Goal: Obtain resource: Download file/media

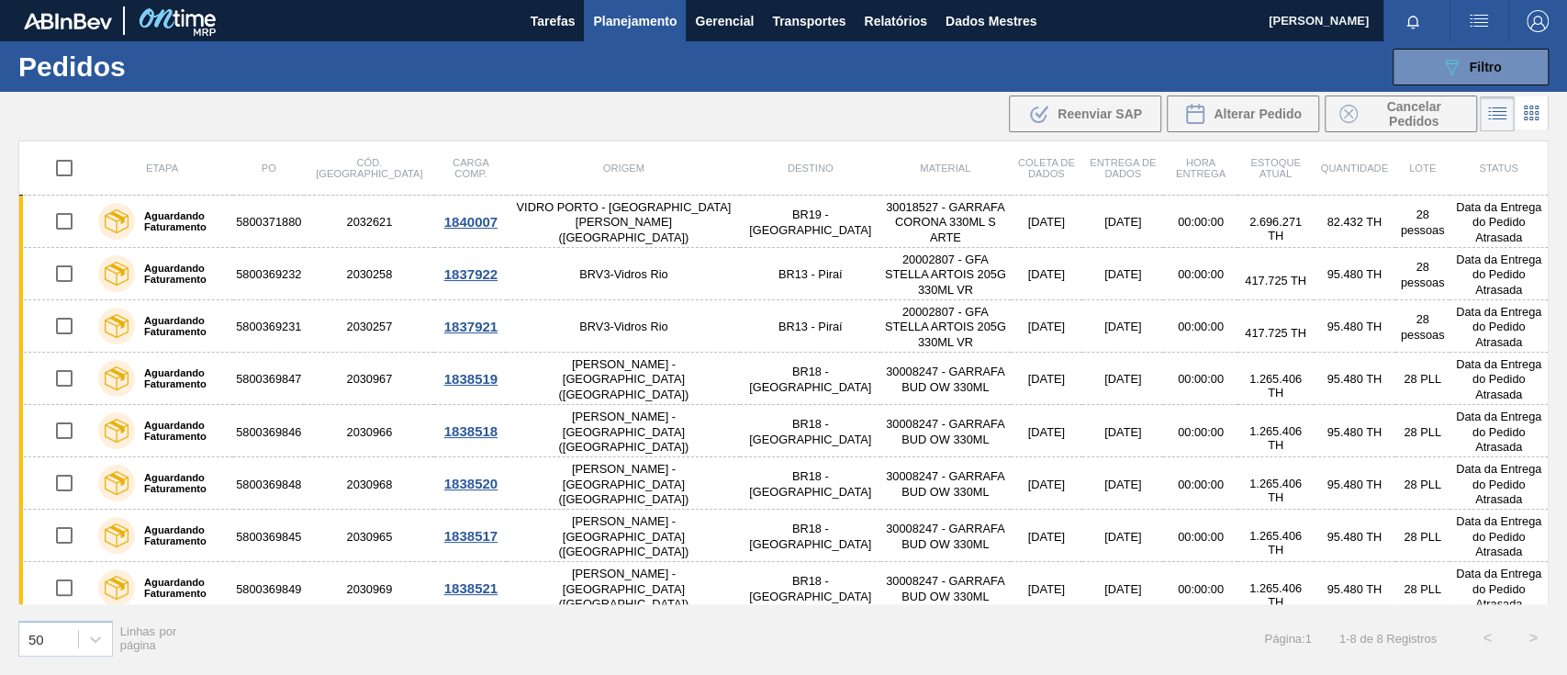
click at [860, 73] on div "089F7B8B-B2A5-4AFE-B5C0-19BA573D28AC Filtro Código Pedido Portal Código PO SAP …" at bounding box center [922, 66] width 1270 height 55
click at [874, 32] on button "Relatórios" at bounding box center [895, 20] width 81 height 41
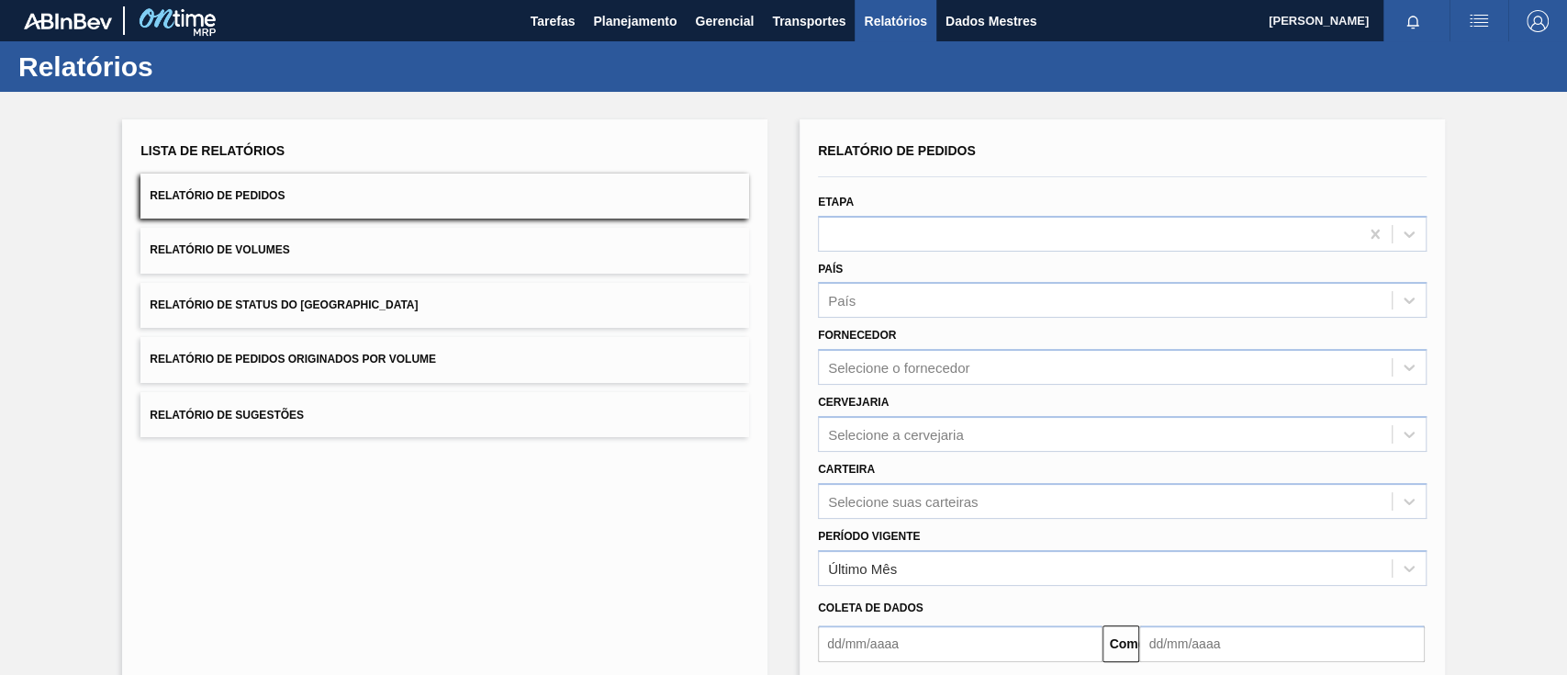
click at [511, 352] on button "Relatório de Pedidos Originados por Volume" at bounding box center [444, 359] width 609 height 45
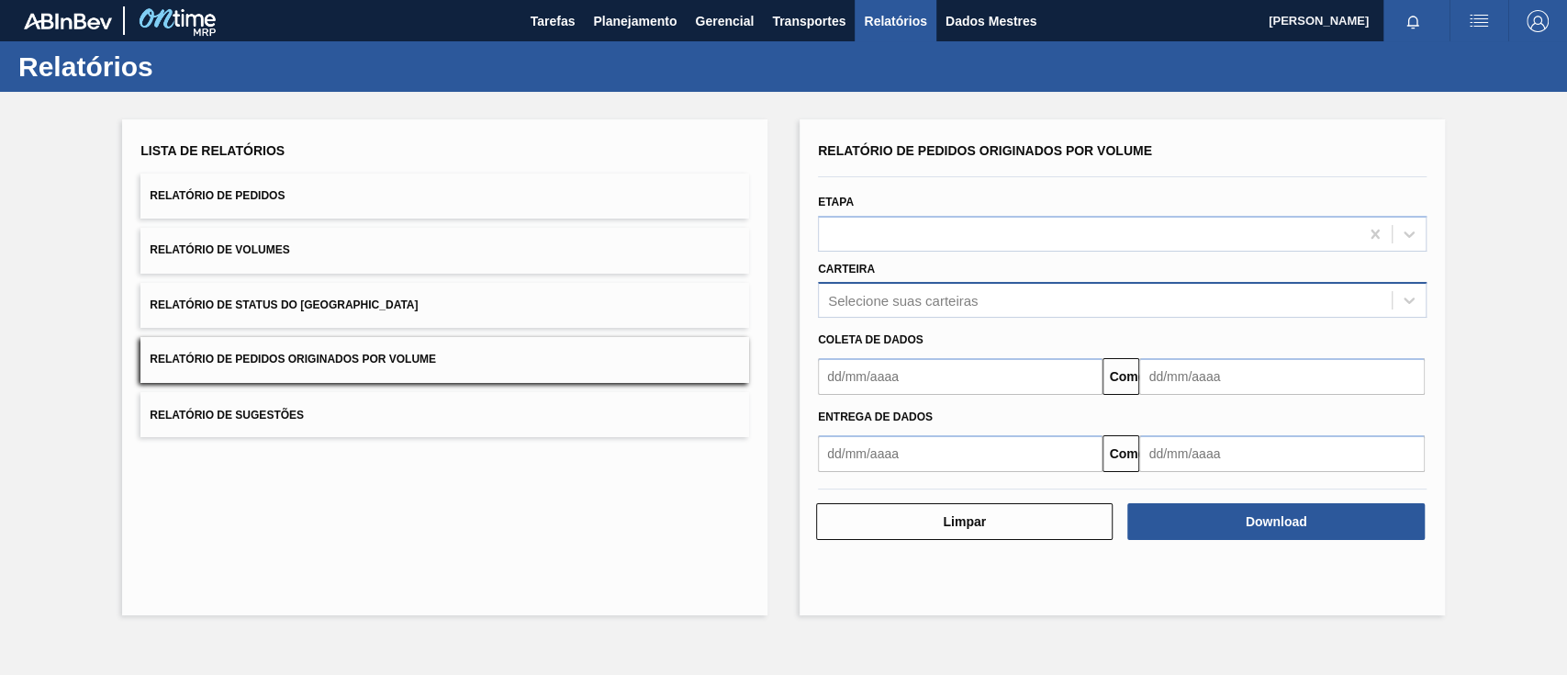
click at [936, 293] on font "Selecione suas carteiras" at bounding box center [903, 301] width 150 height 16
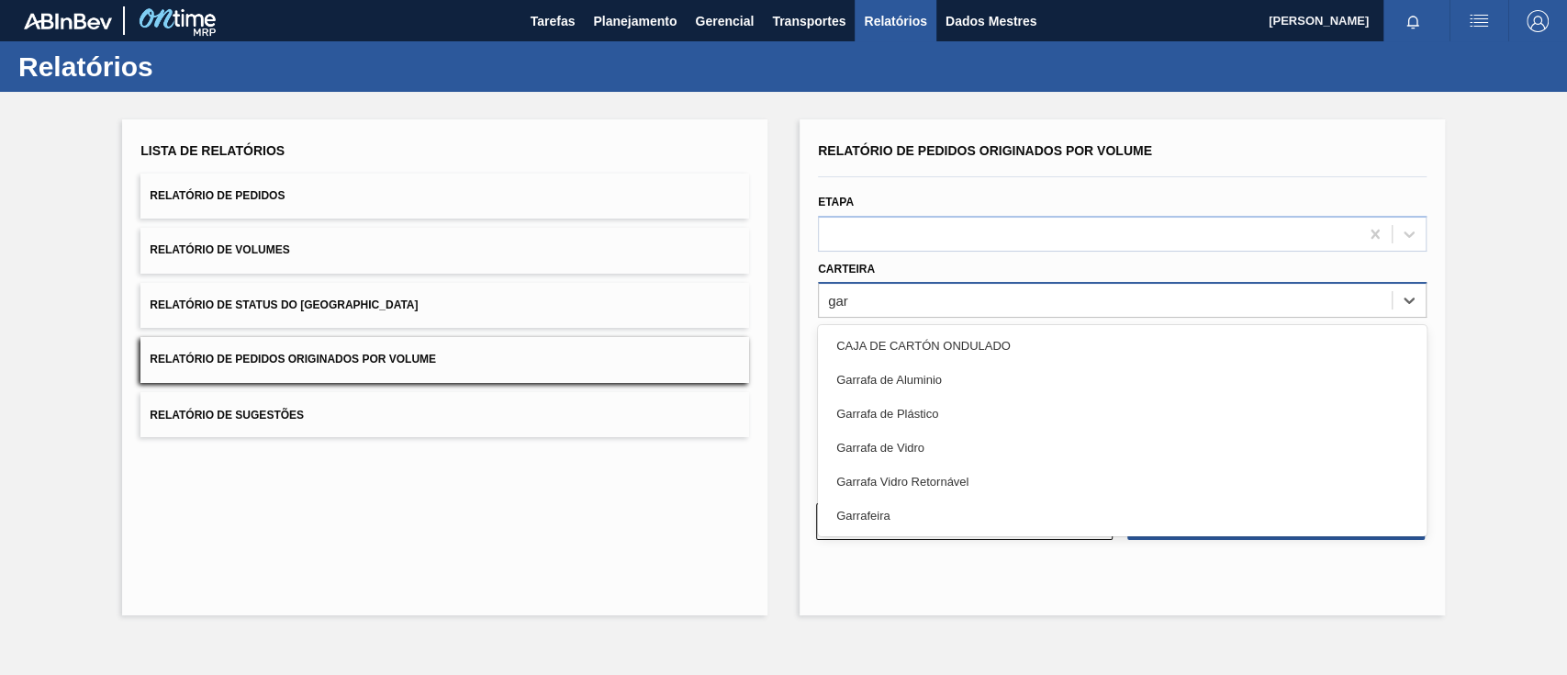
type input "garr"
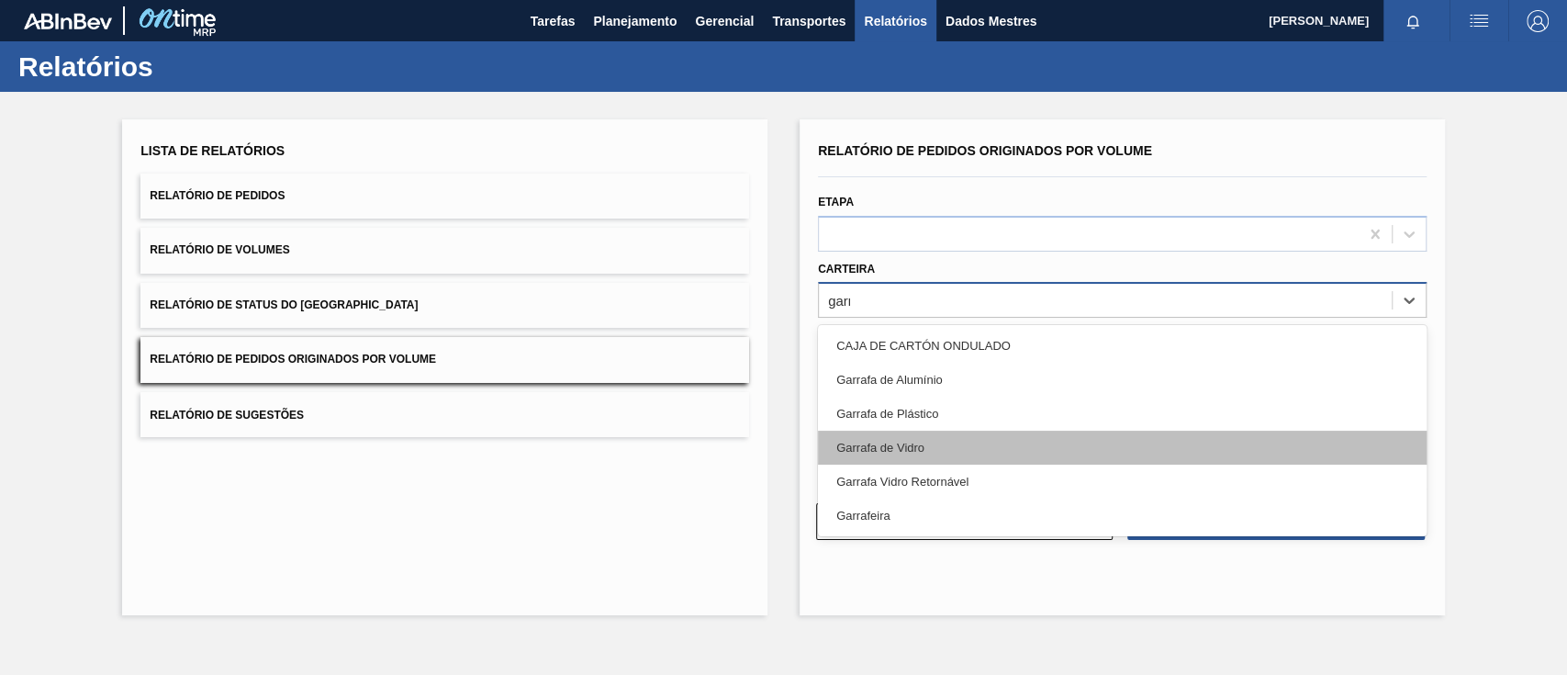
click at [866, 460] on div "Garrafa de Vidro" at bounding box center [1122, 447] width 609 height 34
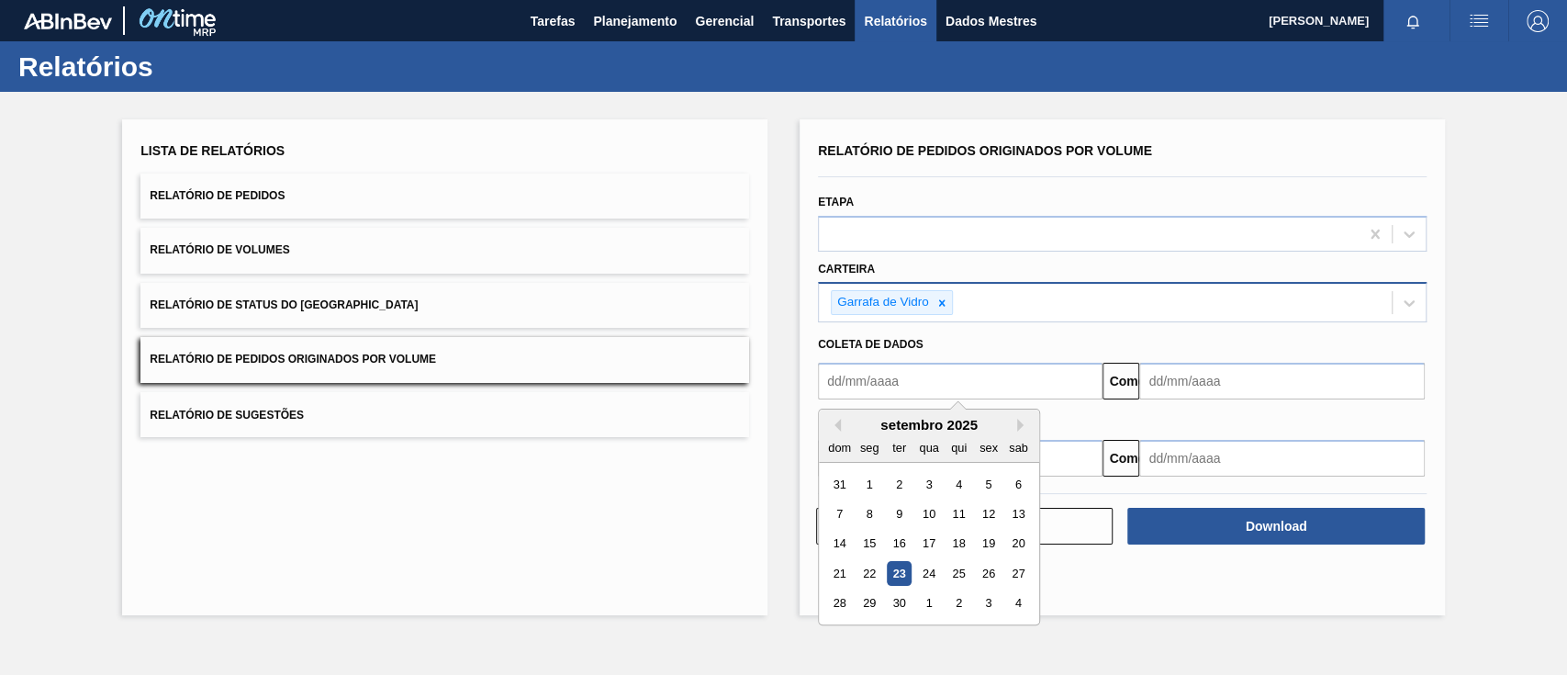
click at [895, 386] on input "text" at bounding box center [960, 381] width 285 height 37
click at [874, 481] on div "1" at bounding box center [869, 484] width 25 height 25
type input "[DATE]"
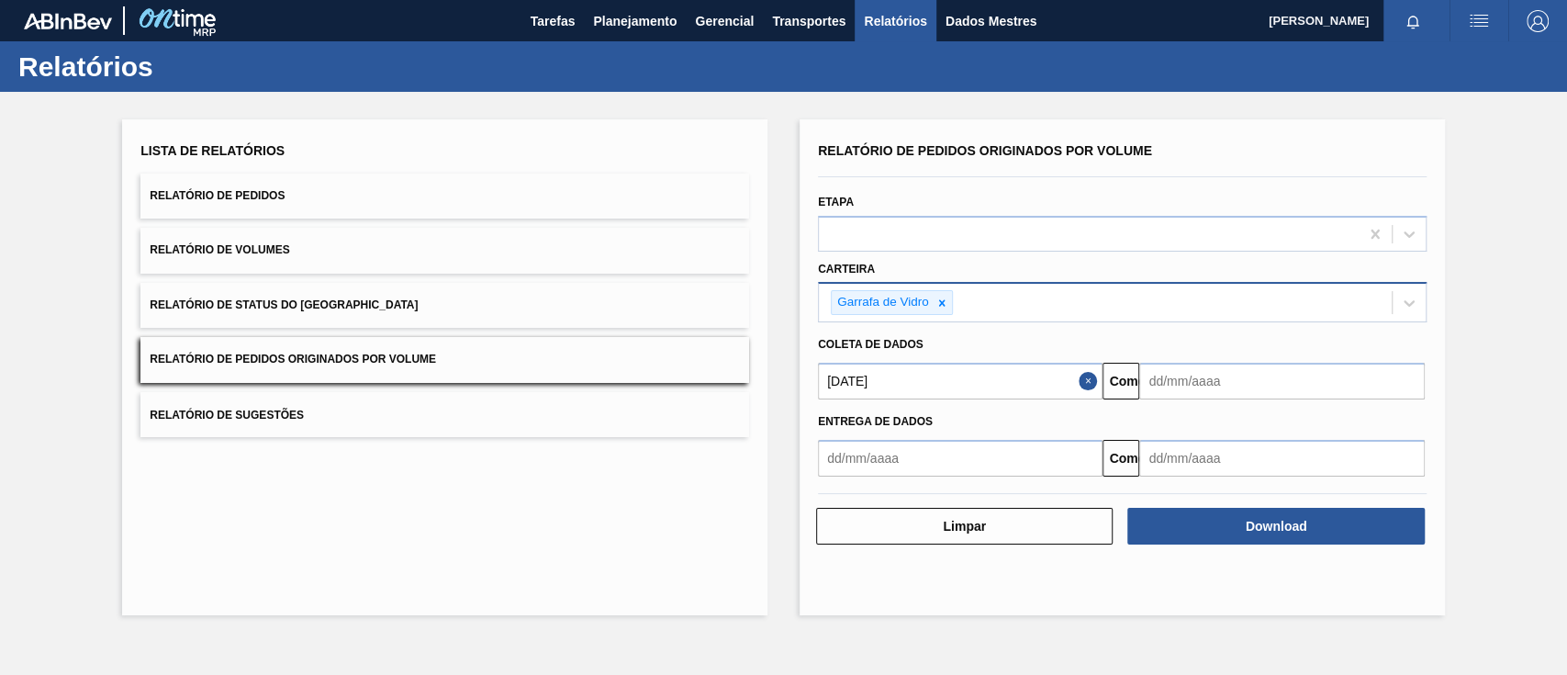
click at [1245, 385] on input "text" at bounding box center [1281, 381] width 285 height 37
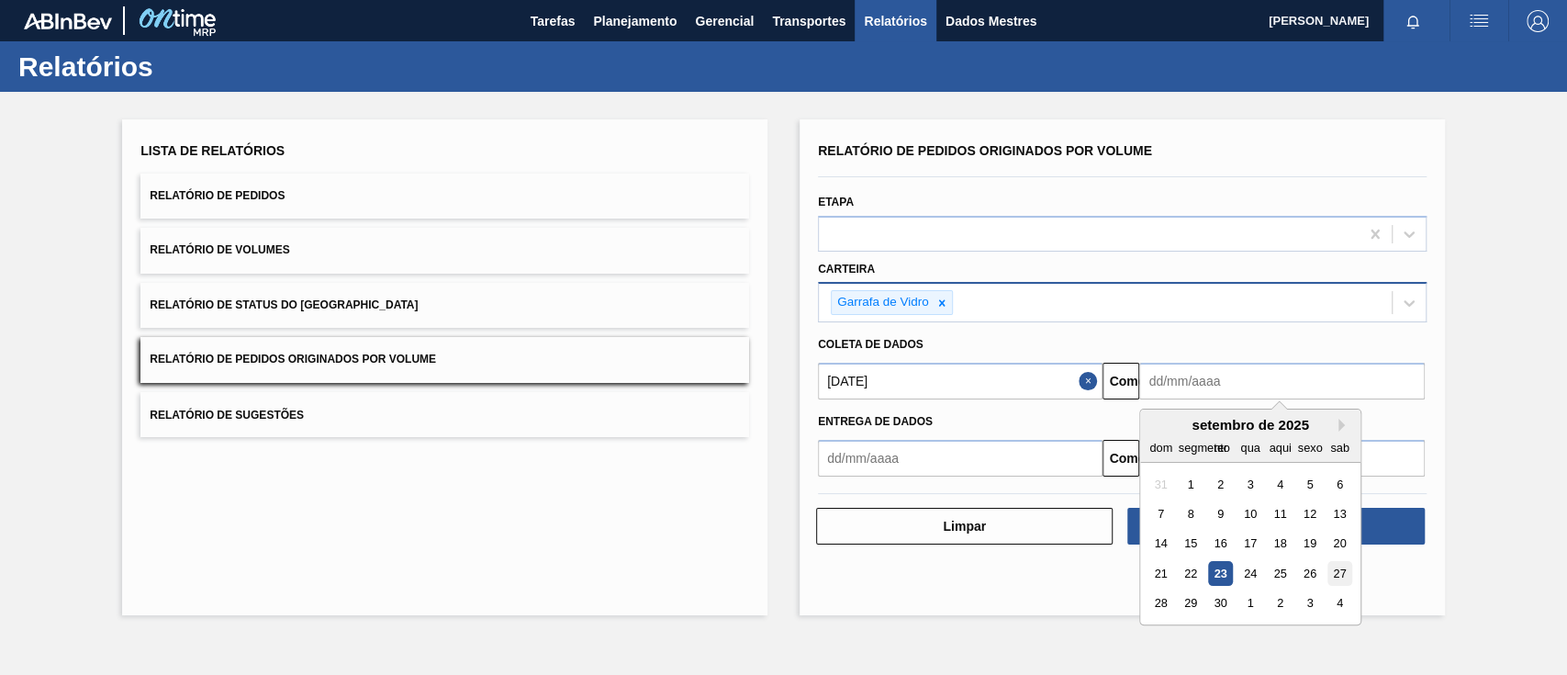
click at [1335, 573] on font "27" at bounding box center [1340, 573] width 13 height 14
type input "[DATE]"
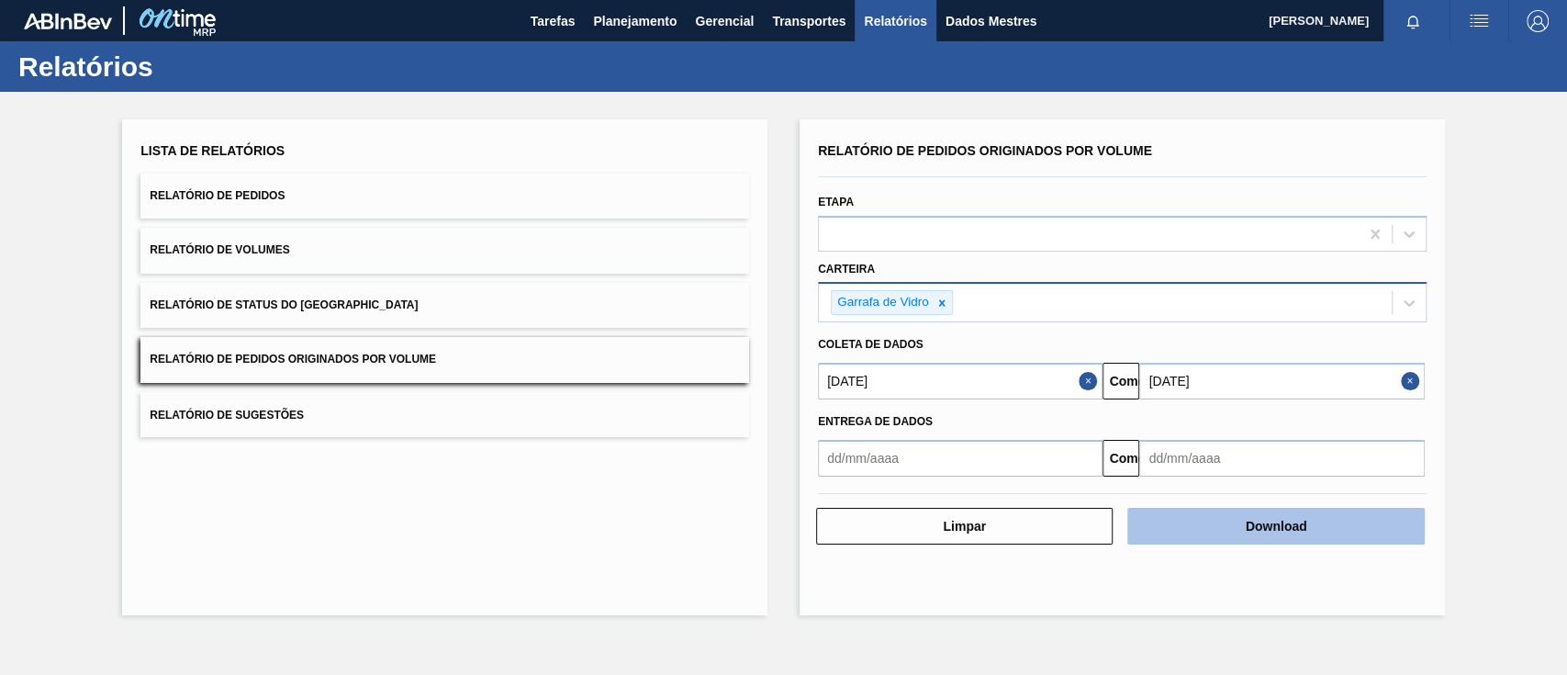
click at [1331, 525] on button "Download" at bounding box center [1275, 526] width 296 height 37
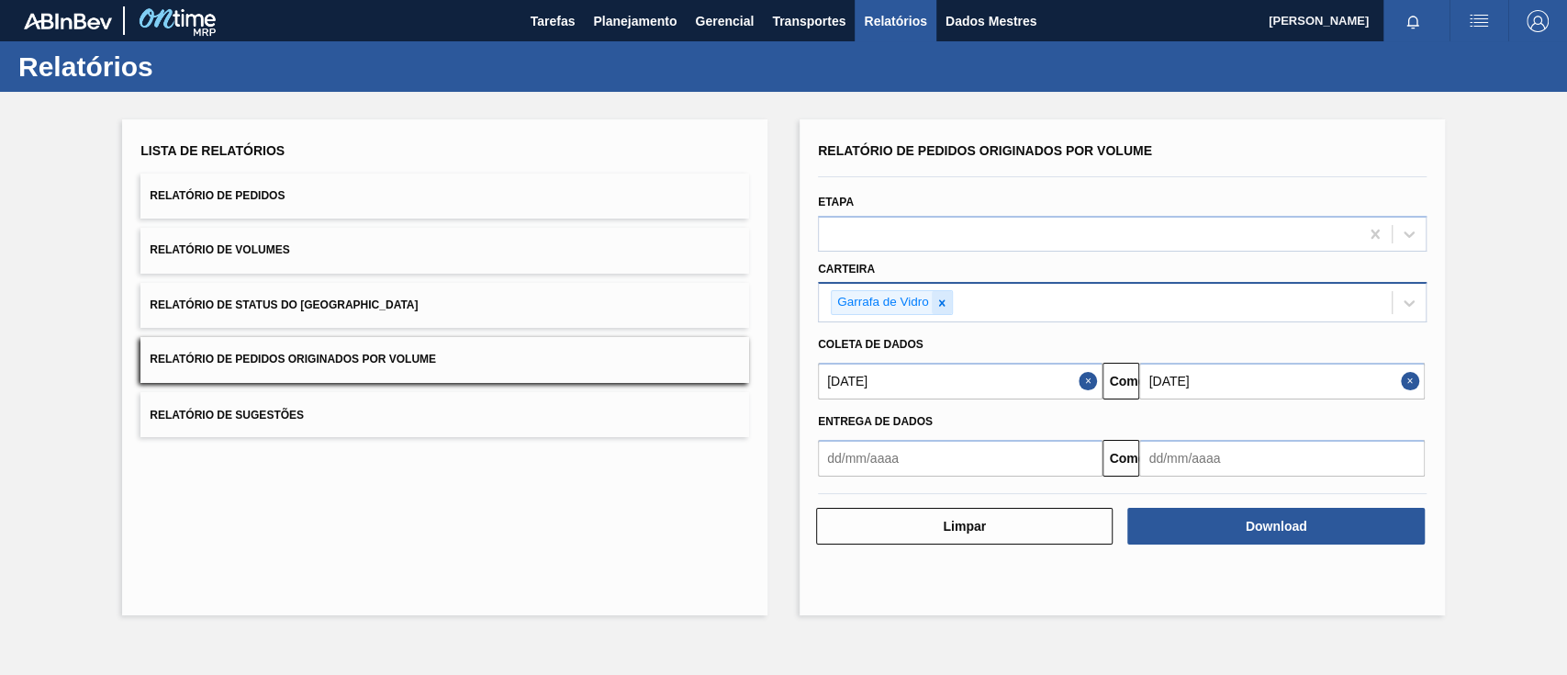
click at [938, 297] on icon at bounding box center [941, 302] width 13 height 13
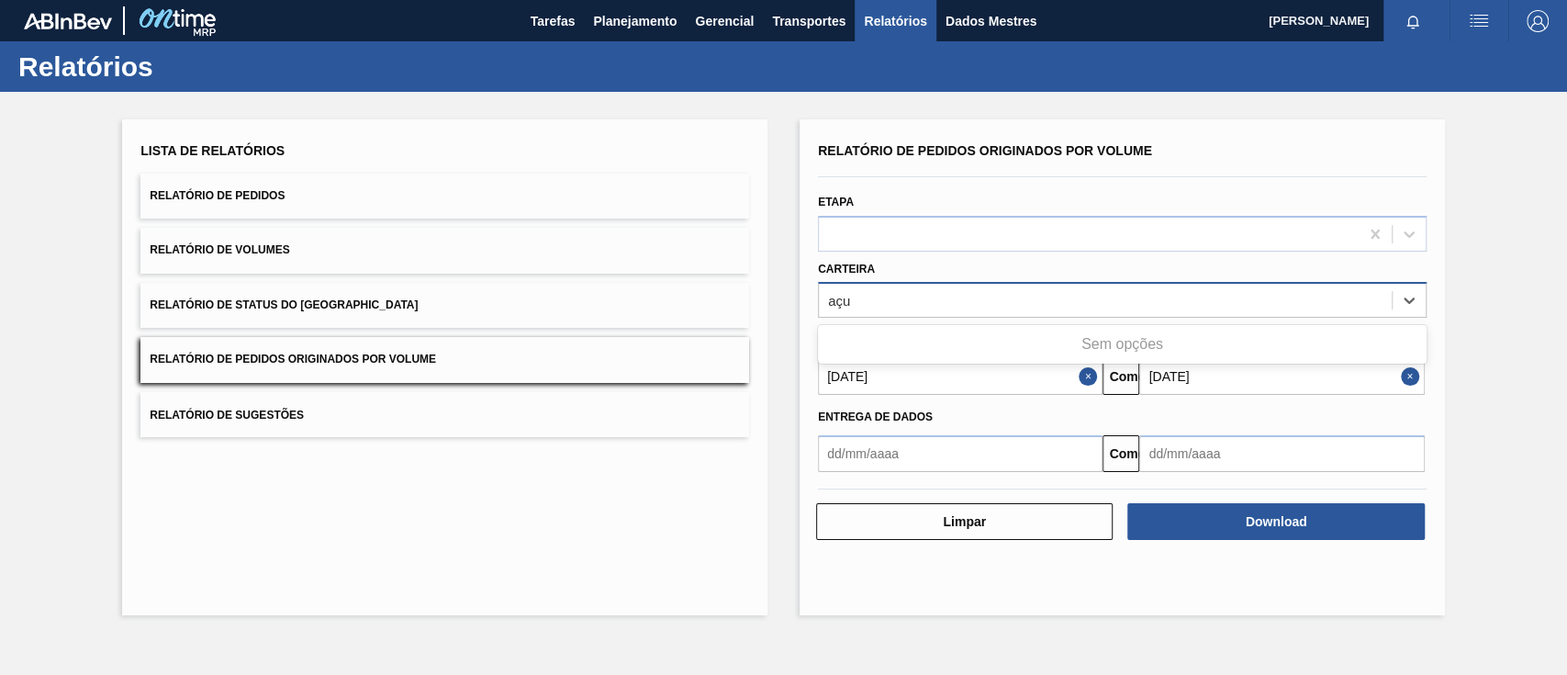
type input "aç"
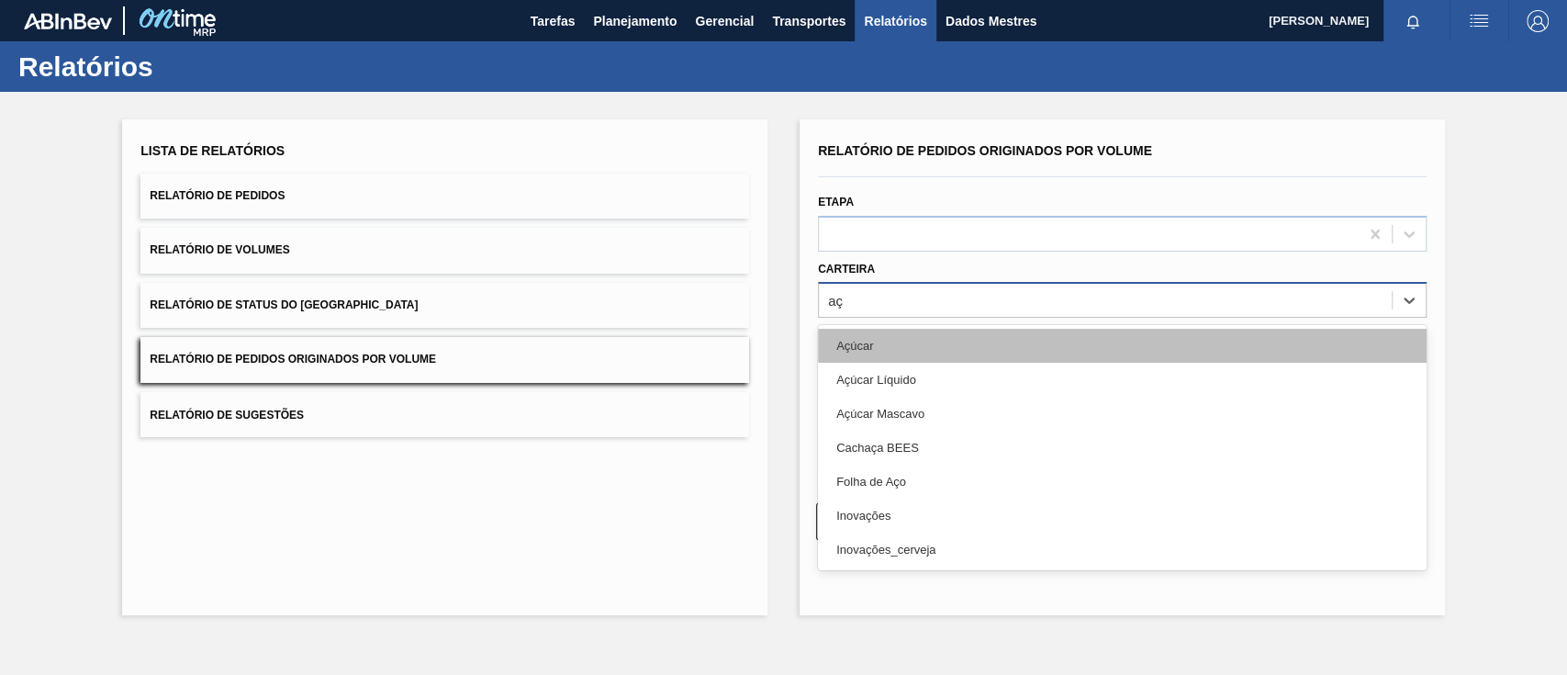
click at [933, 341] on div "Açúcar" at bounding box center [1122, 346] width 609 height 34
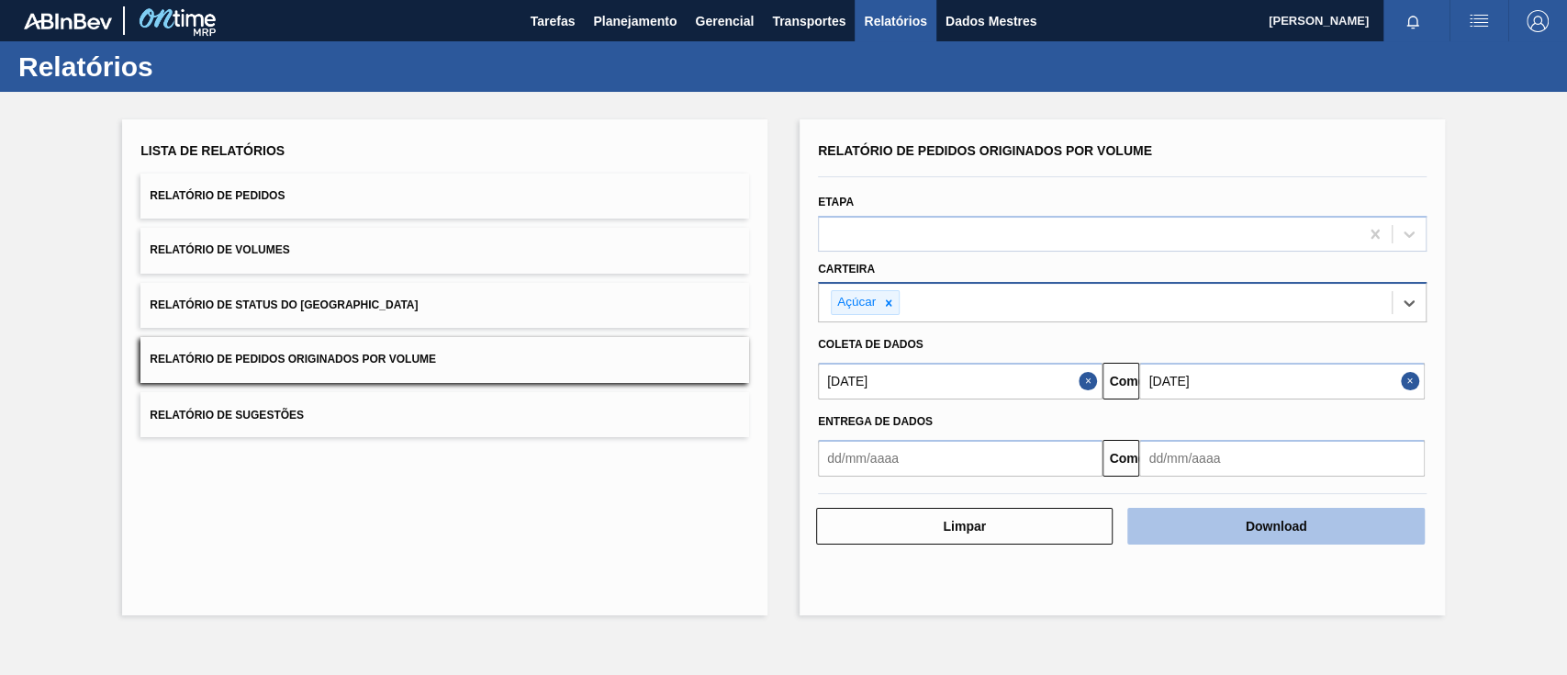
click at [1223, 525] on button "Download" at bounding box center [1275, 526] width 296 height 37
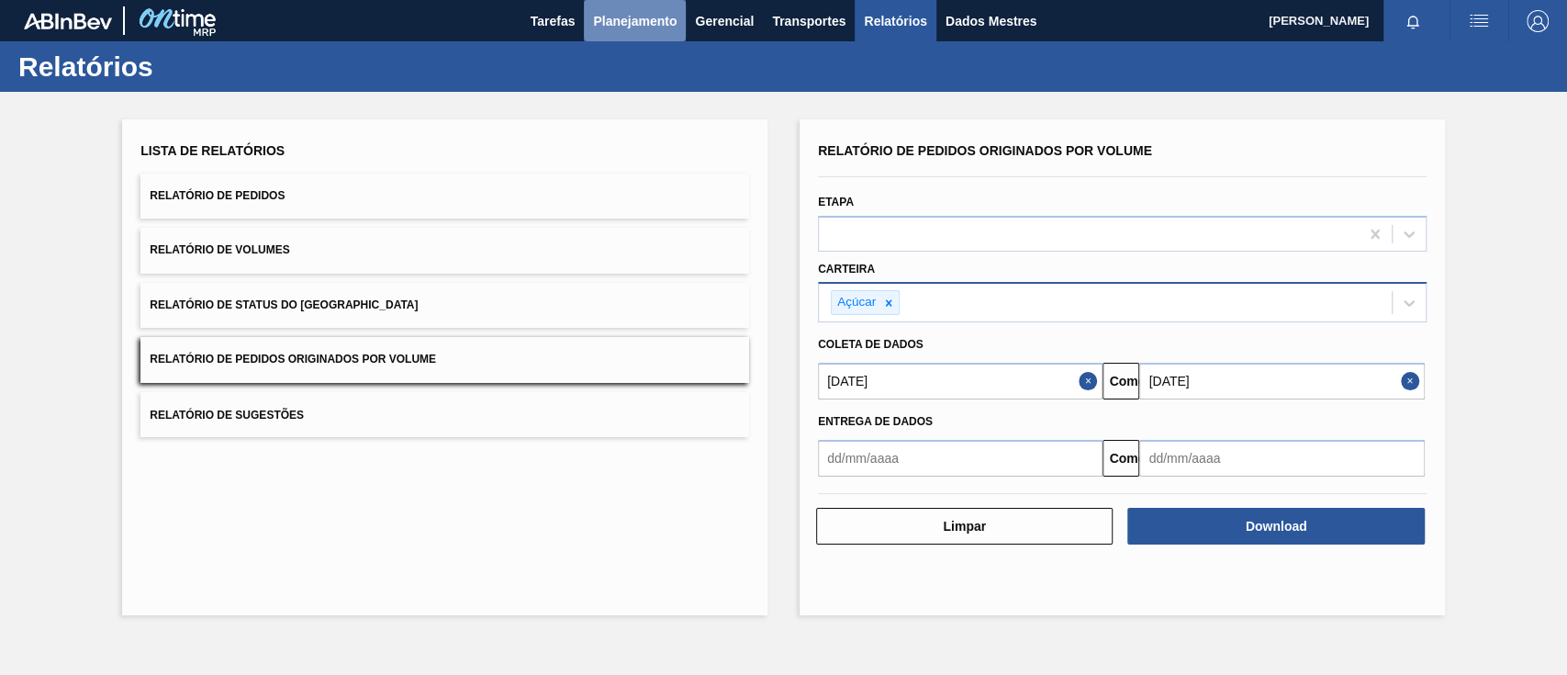
click at [631, 28] on font "Planejamento" at bounding box center [635, 21] width 84 height 22
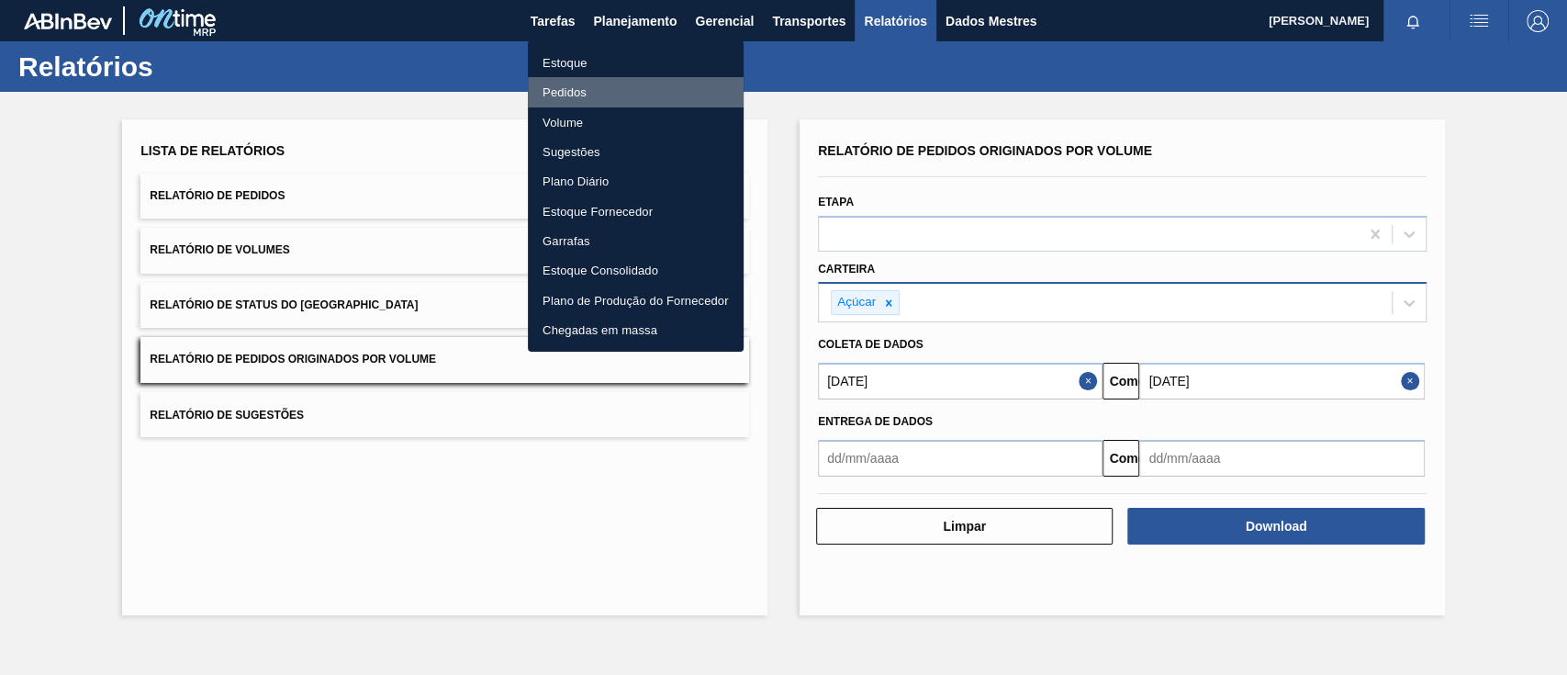
click at [553, 85] on font "Pedidos" at bounding box center [564, 92] width 44 height 14
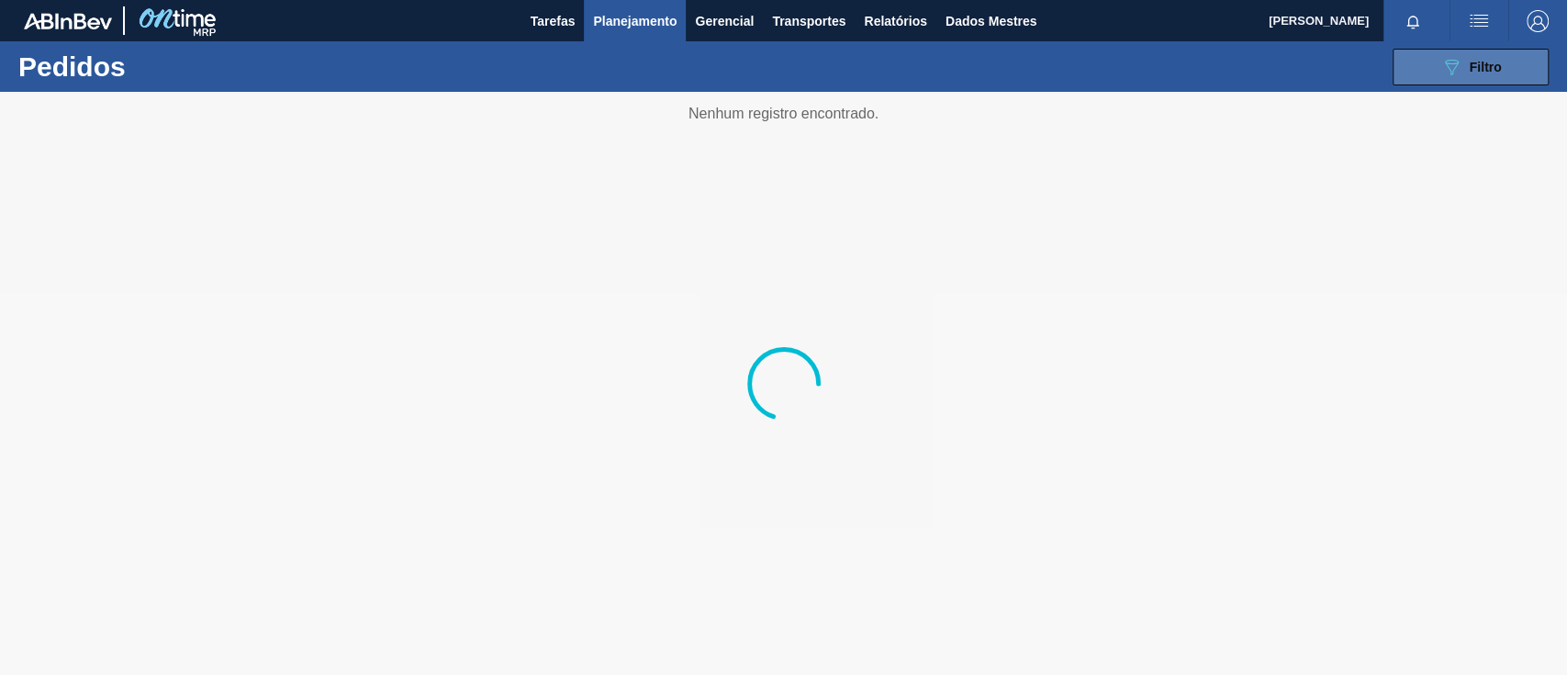
click at [1440, 67] on icon "089F7B8B-B2A5-4AFE-B5C0-19BA573D28AC" at bounding box center [1451, 67] width 22 height 22
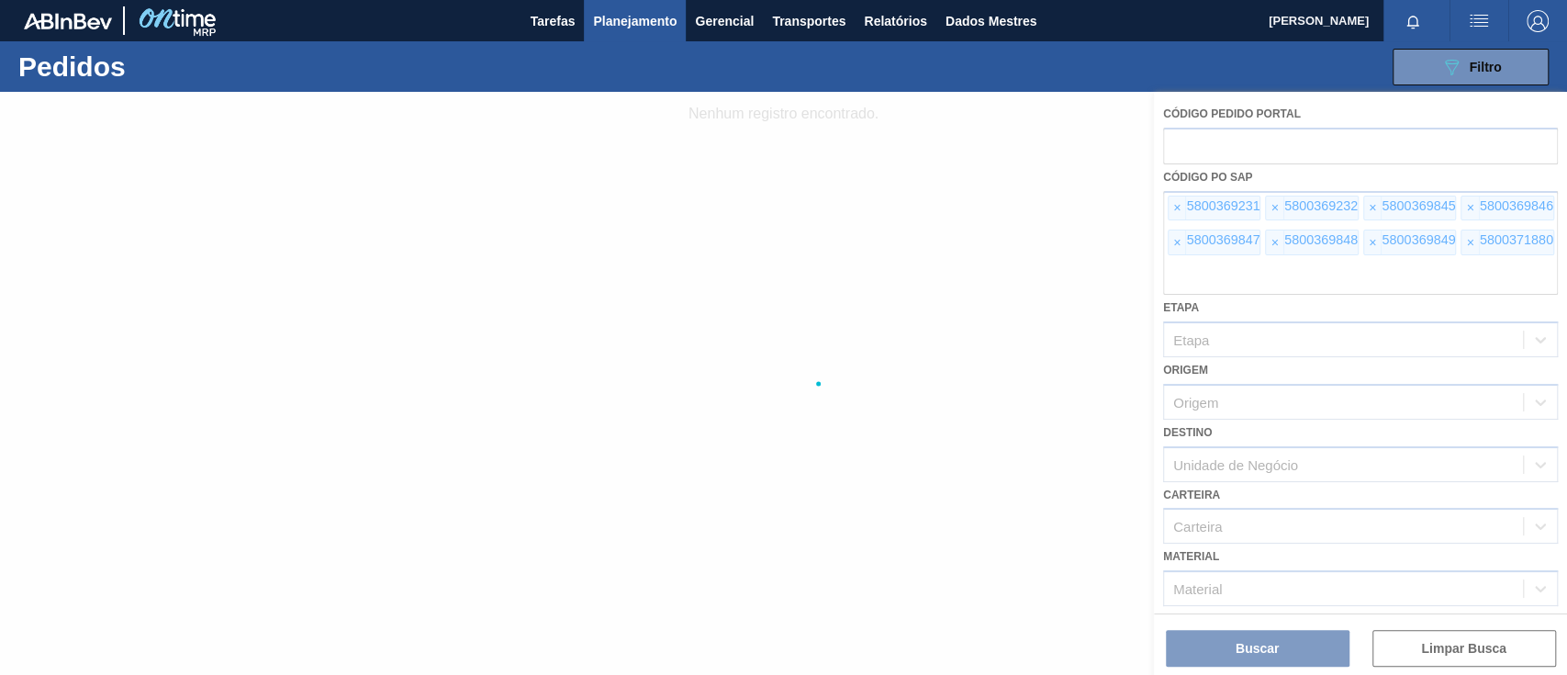
click at [1176, 206] on div at bounding box center [783, 383] width 1567 height 583
click at [1176, 207] on div at bounding box center [783, 383] width 1567 height 583
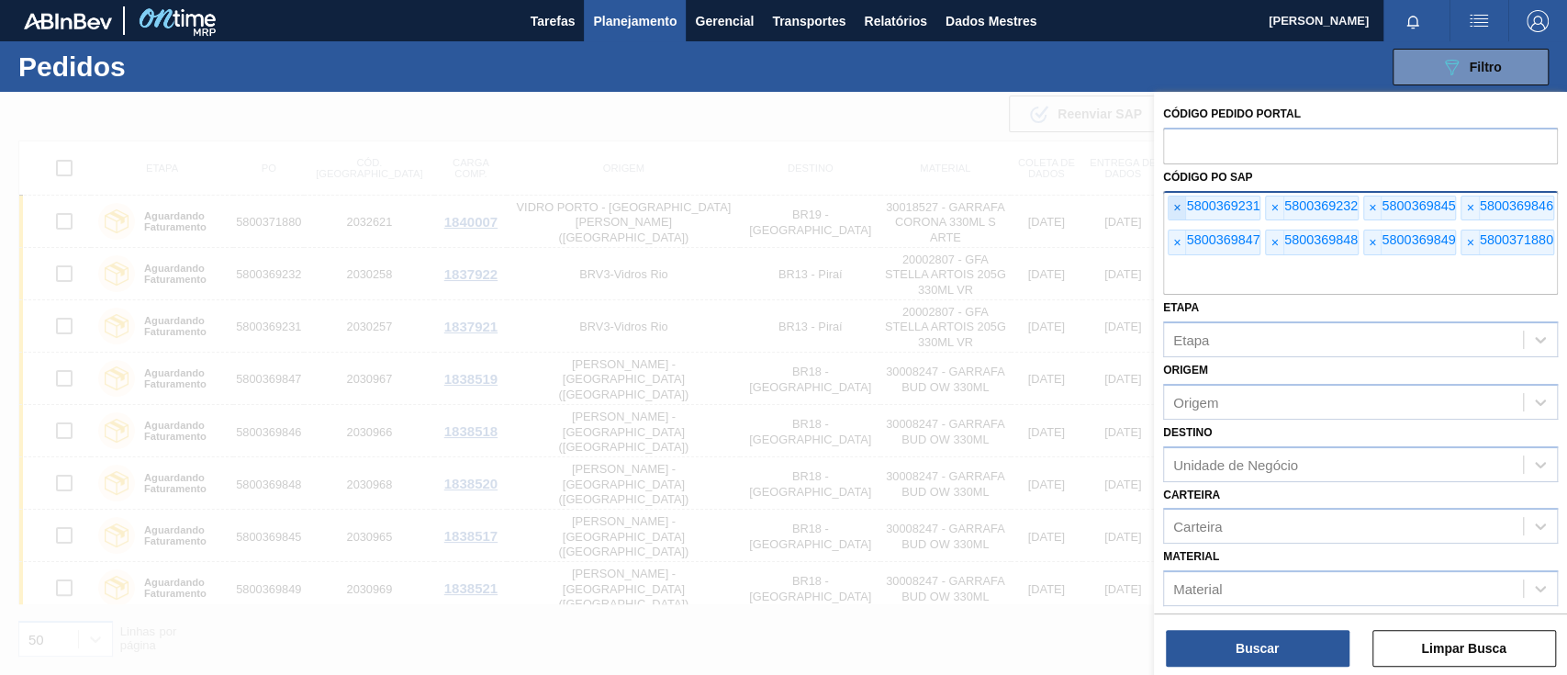
click at [1179, 209] on span "×" at bounding box center [1176, 208] width 17 height 24
click at [1179, 209] on font "×" at bounding box center [1176, 207] width 7 height 15
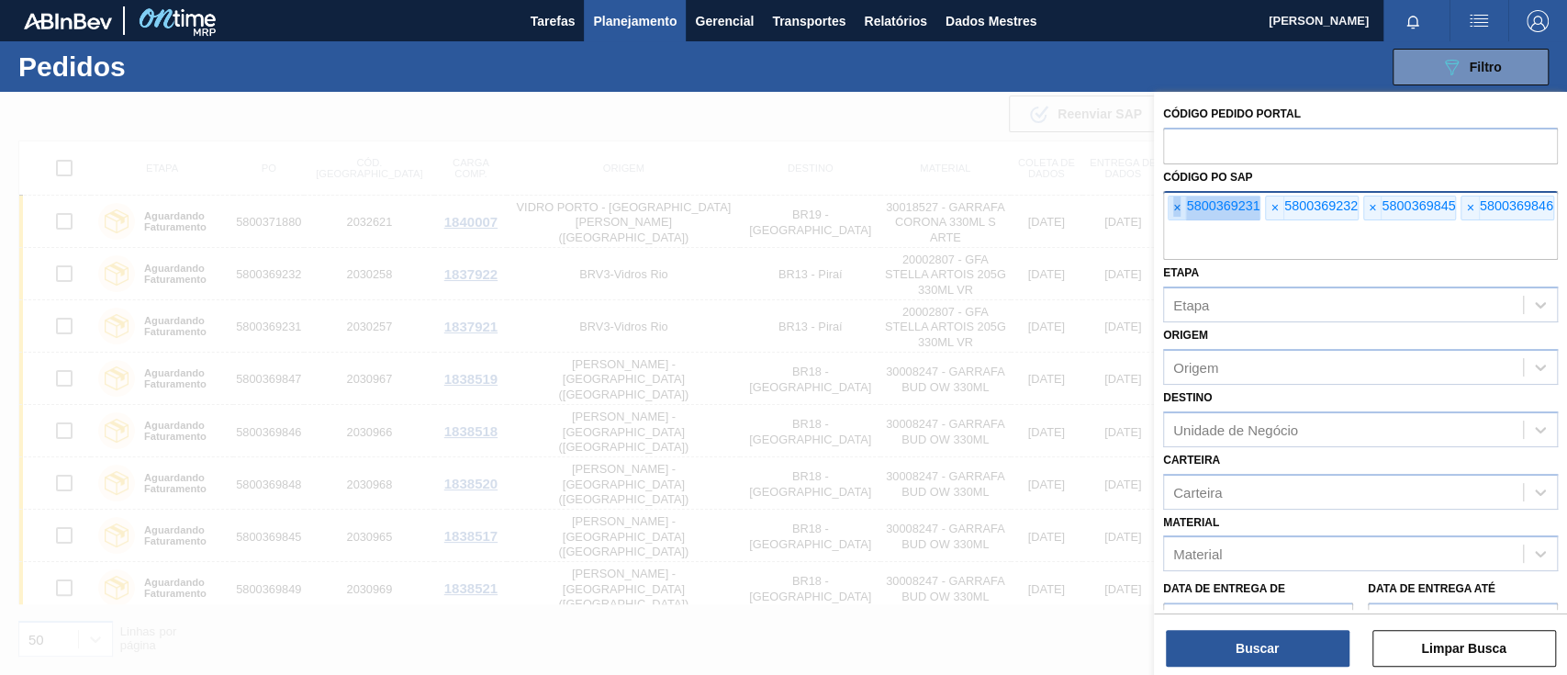
click at [1179, 209] on font "×" at bounding box center [1176, 207] width 7 height 15
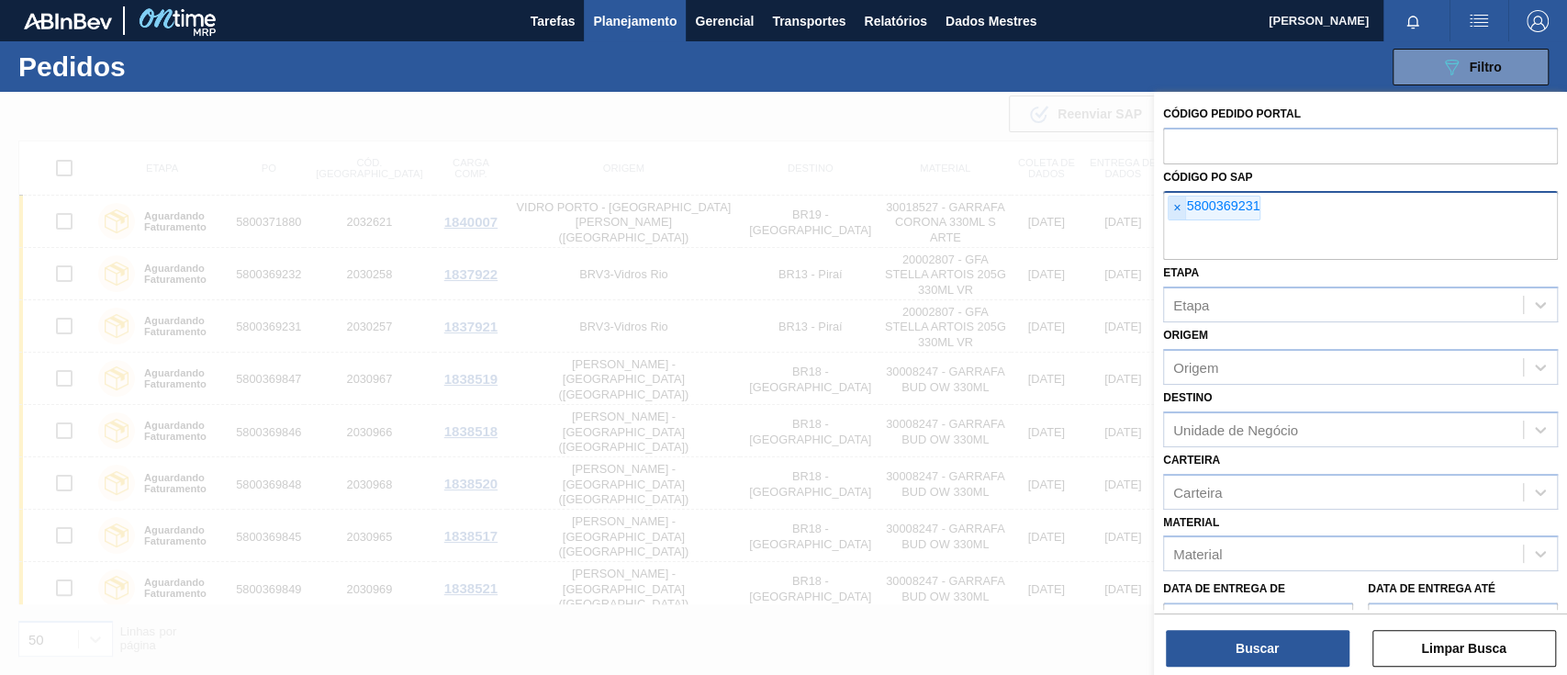
click at [1179, 209] on font "×" at bounding box center [1176, 207] width 7 height 15
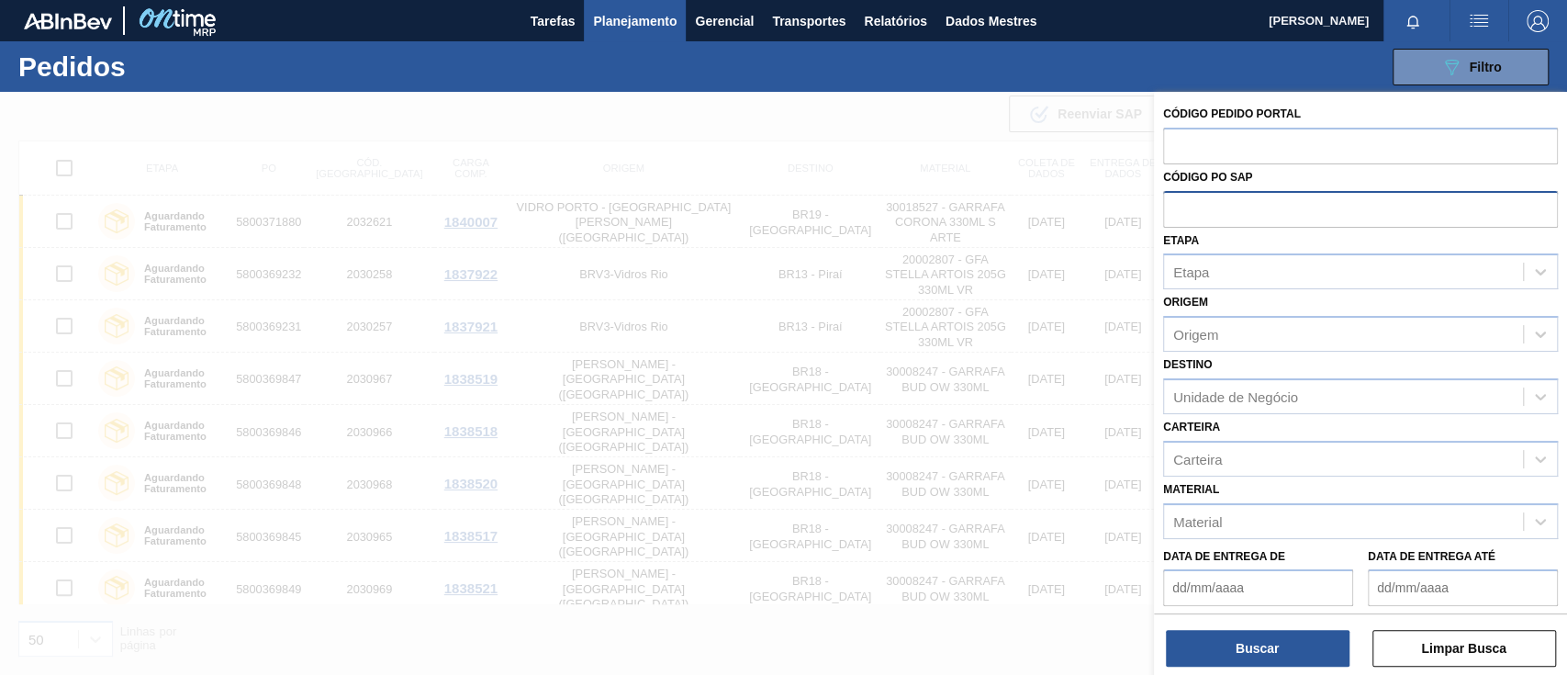
click at [1179, 209] on input "text" at bounding box center [1360, 208] width 395 height 35
paste input "text"
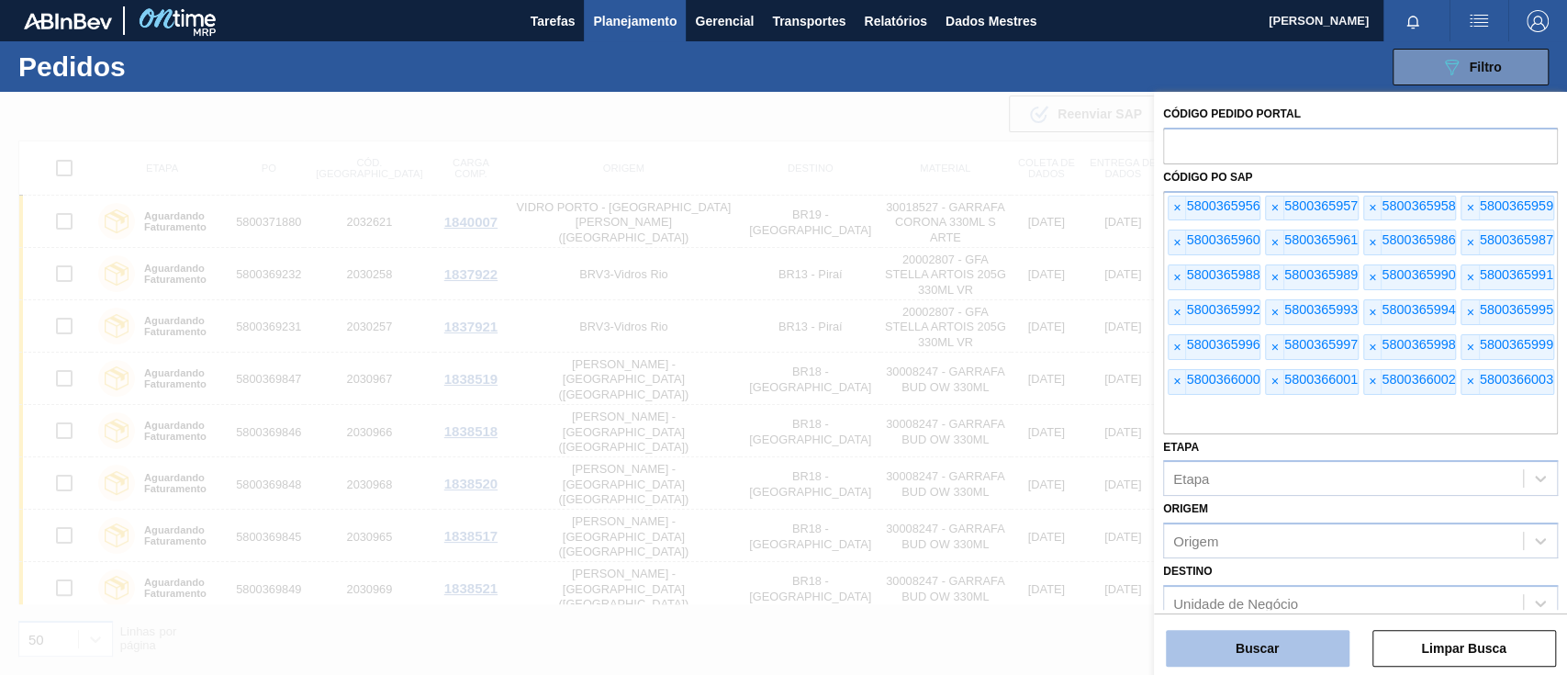
click at [1282, 639] on button "Buscar" at bounding box center [1258, 648] width 184 height 37
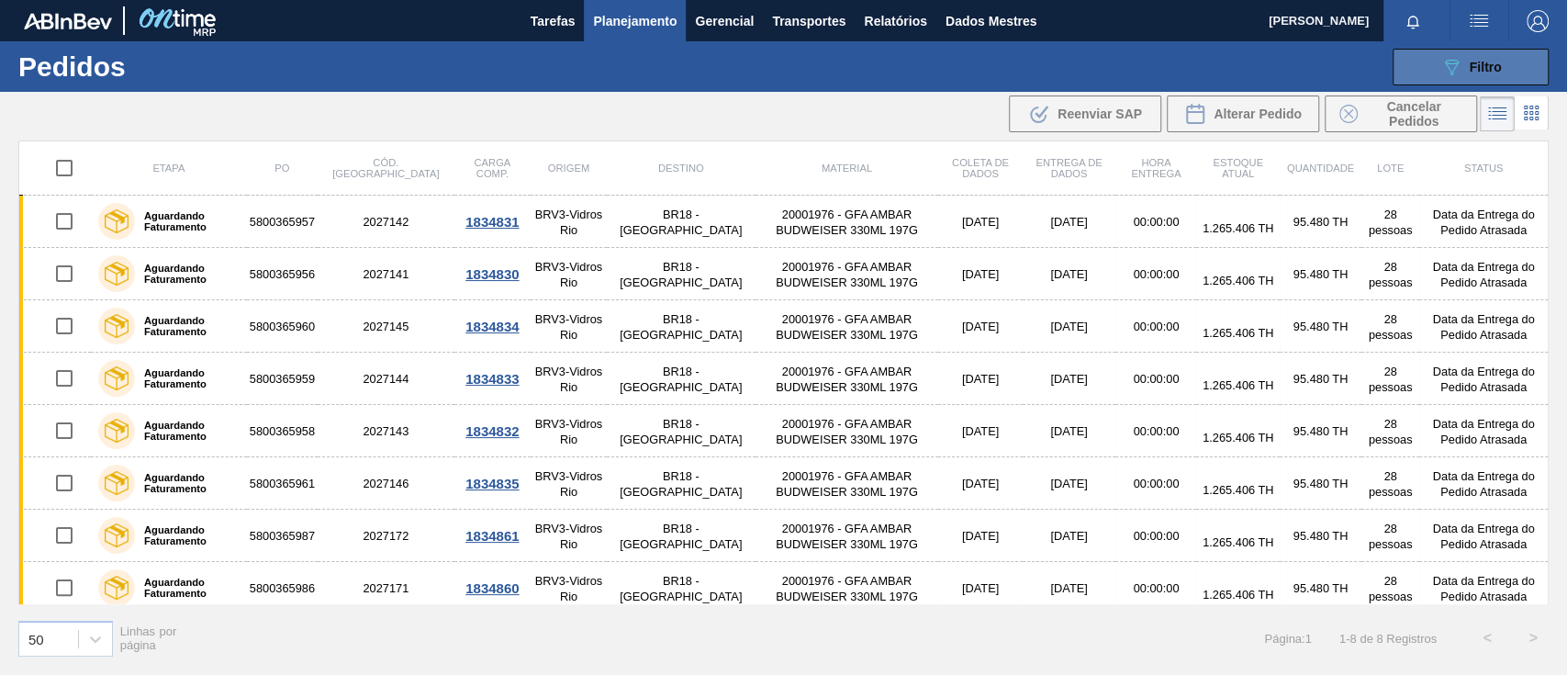
click at [1458, 59] on icon "089F7B8B-B2A5-4AFE-B5C0-19BA573D28AC" at bounding box center [1451, 67] width 22 height 22
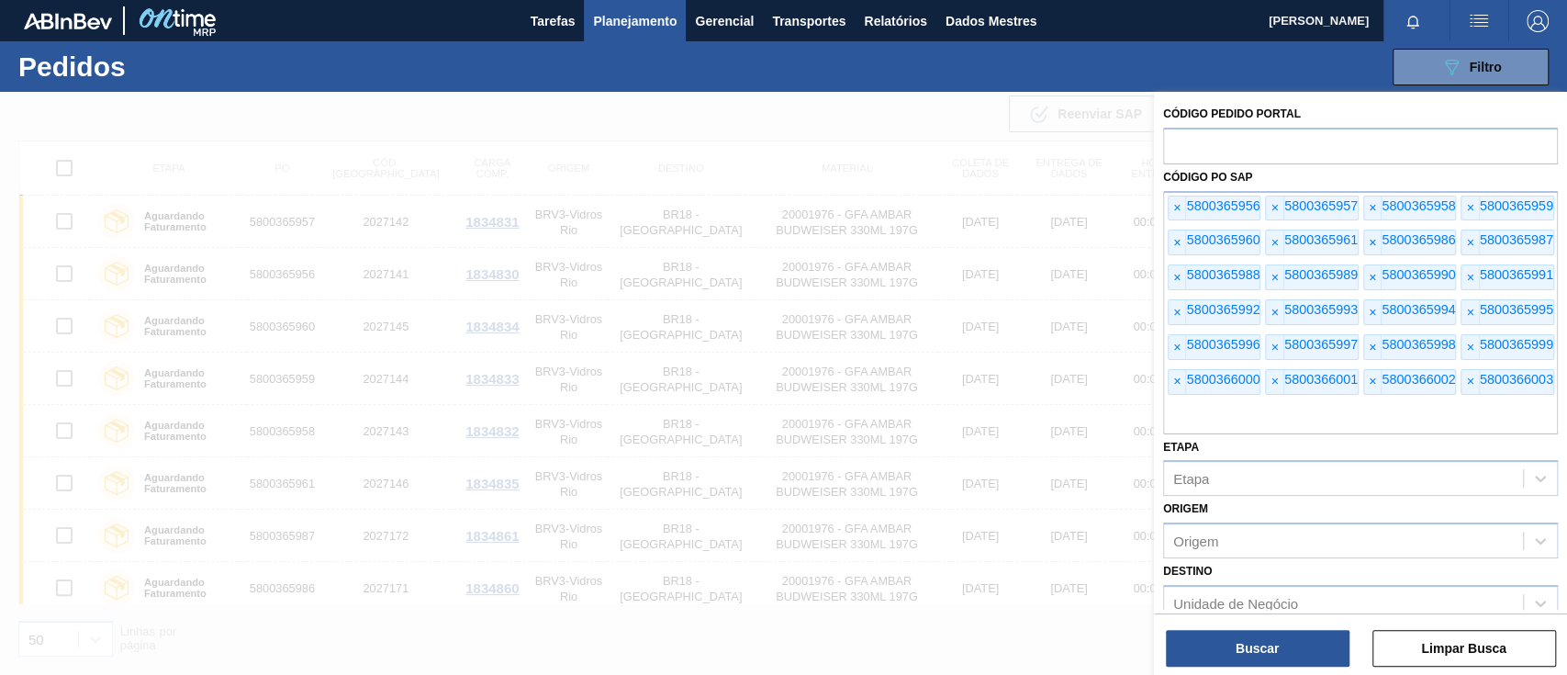
click at [756, 120] on div at bounding box center [783, 429] width 1567 height 675
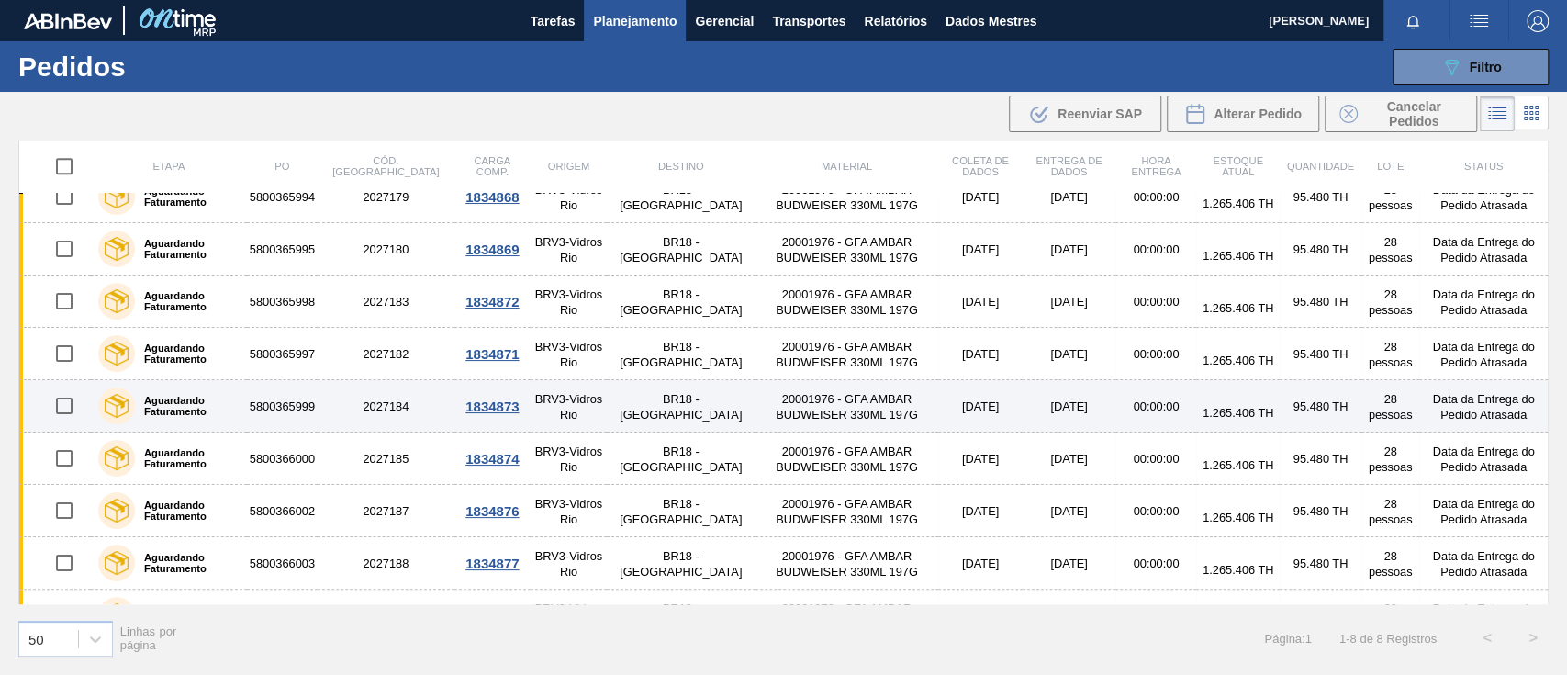
scroll to position [844, 0]
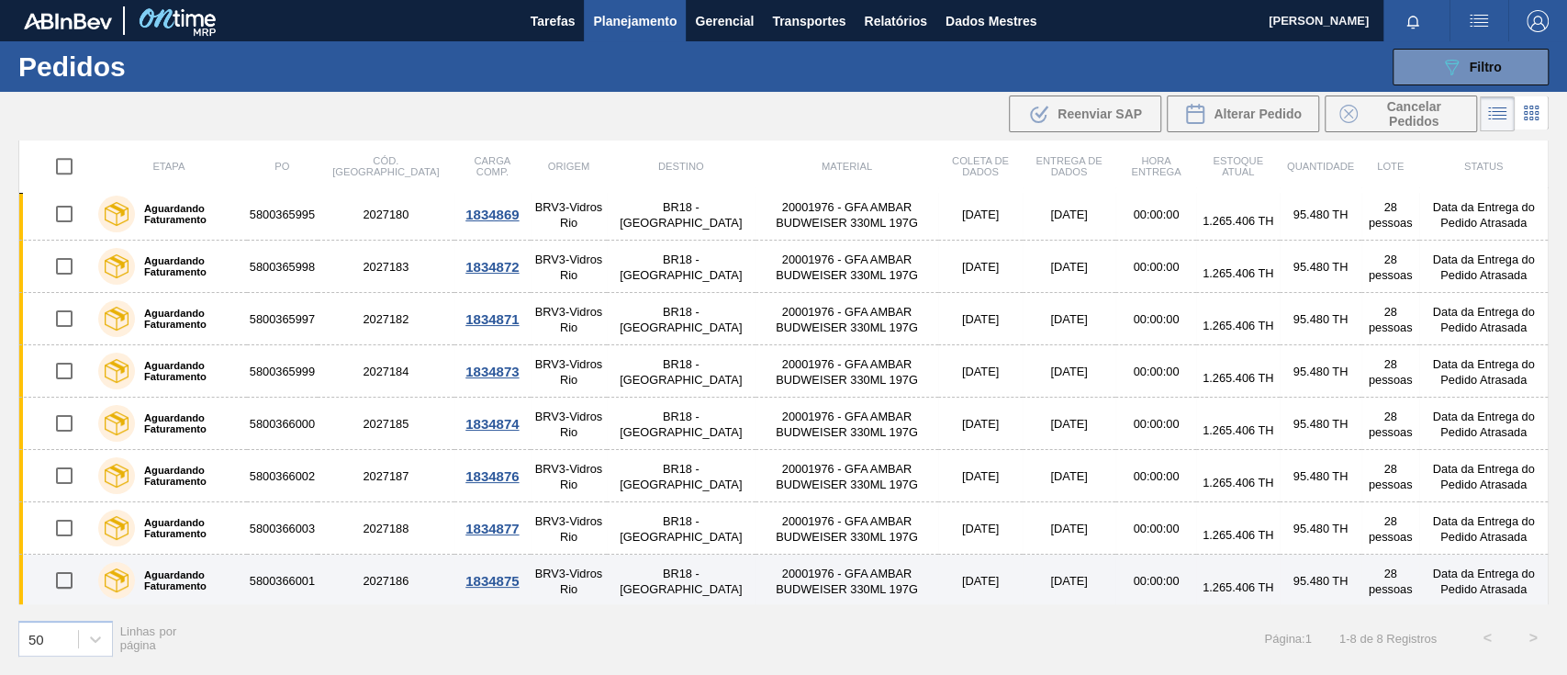
click at [288, 579] on font "5800366001" at bounding box center [282, 581] width 65 height 14
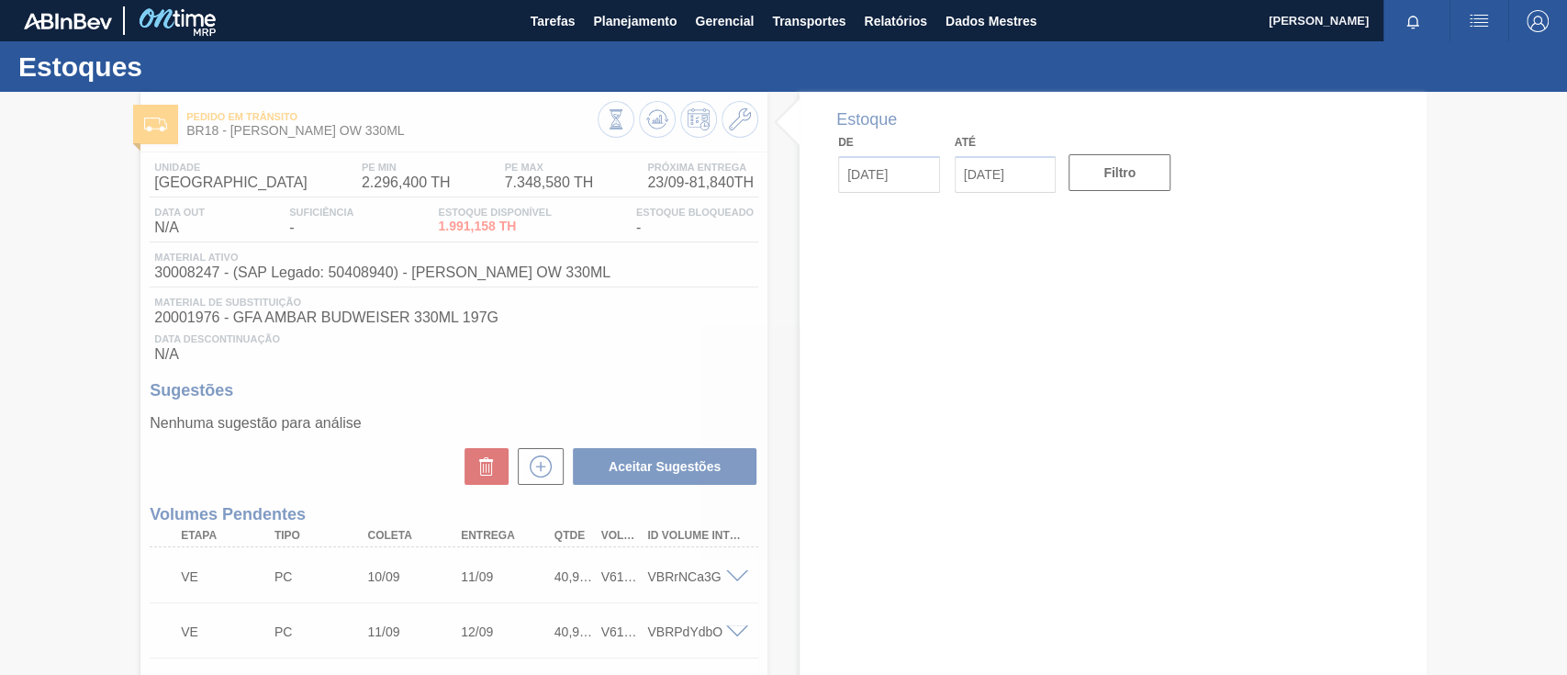
type input "[DATE]"
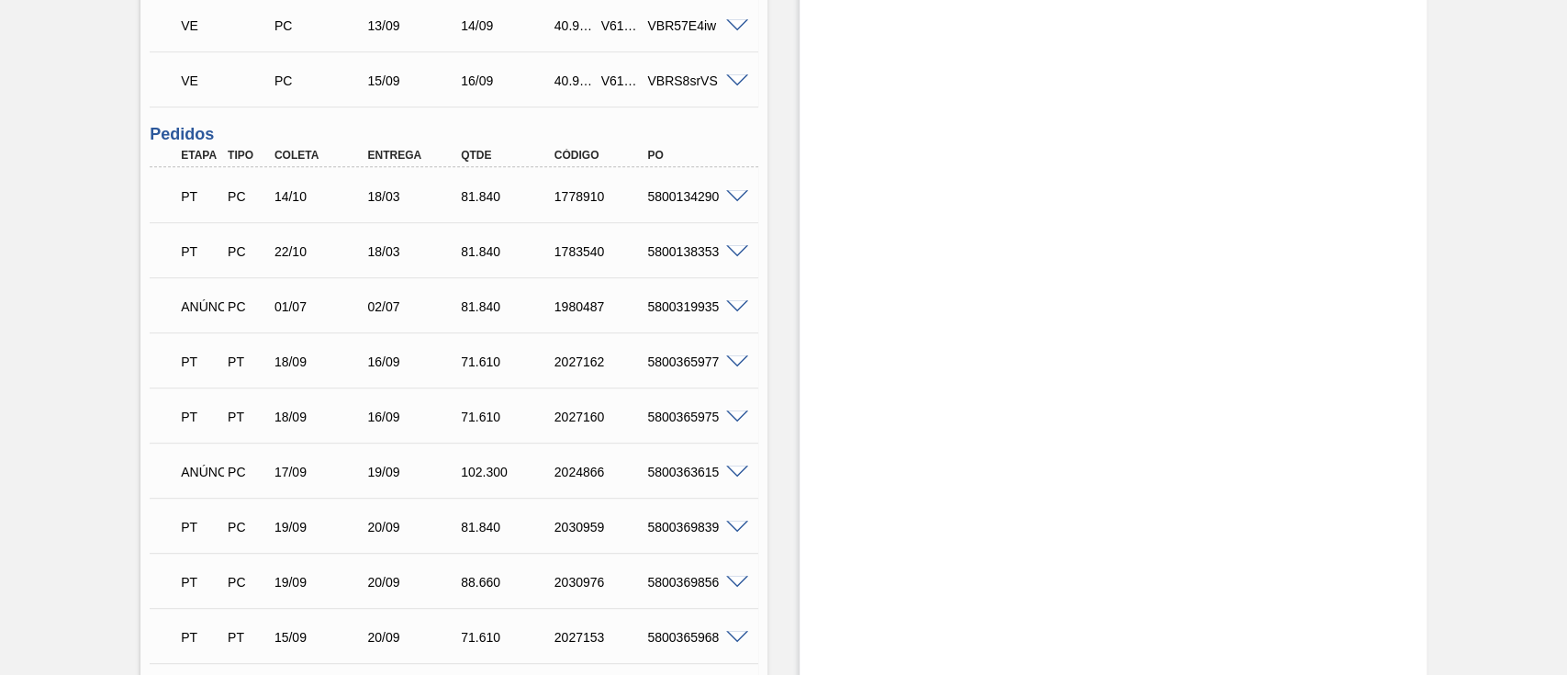
scroll to position [734, 0]
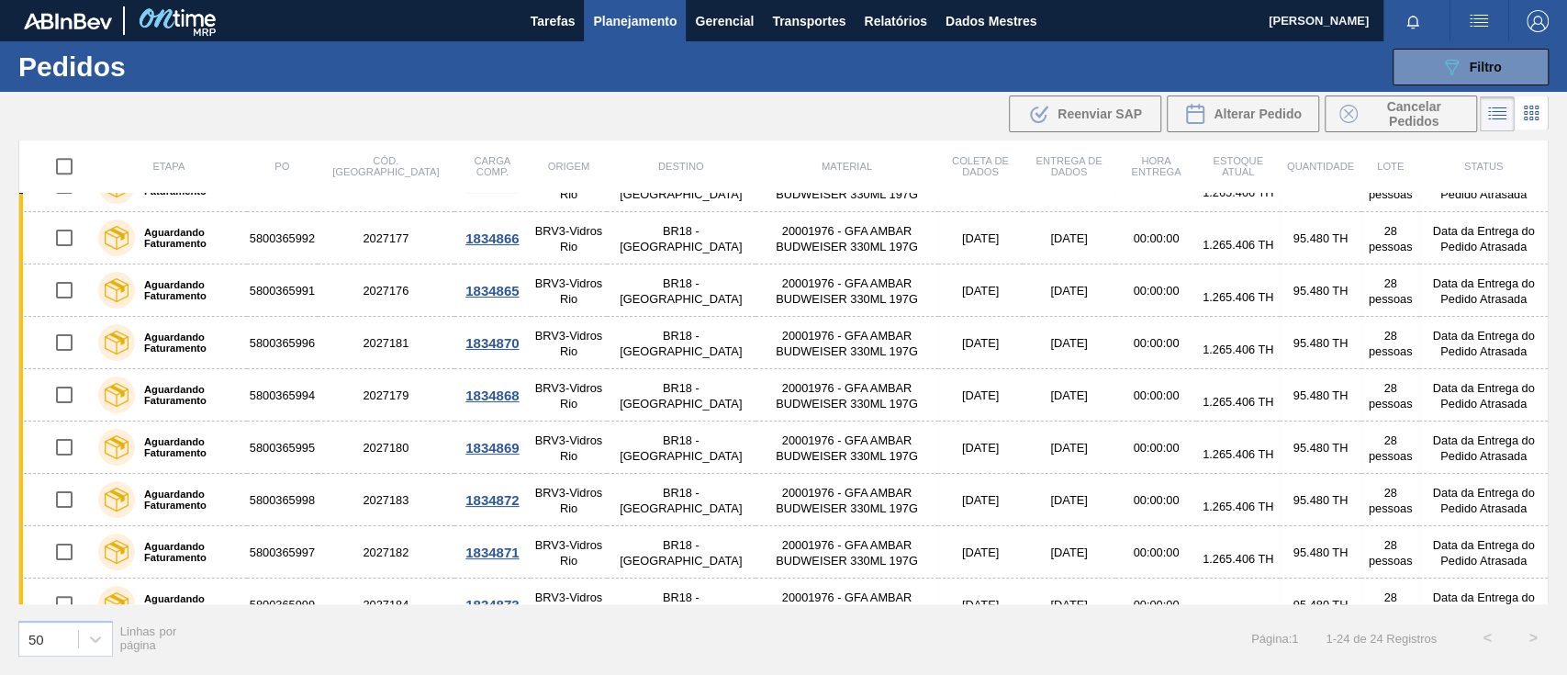
scroll to position [844, 0]
